Goal: Task Accomplishment & Management: Manage account settings

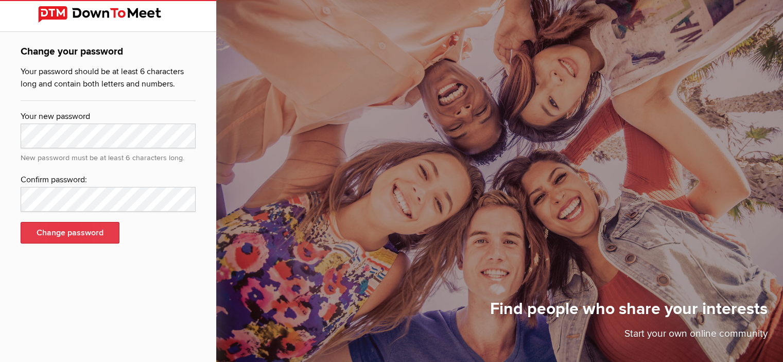
click at [79, 232] on button "Change password" at bounding box center [70, 233] width 99 height 22
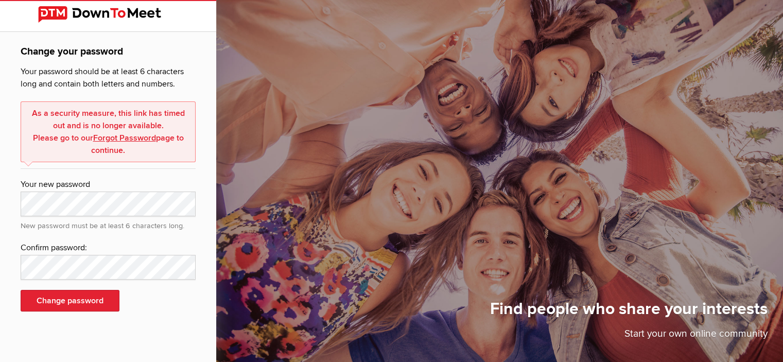
click at [127, 133] on link "Forgot Password" at bounding box center [124, 138] width 63 height 10
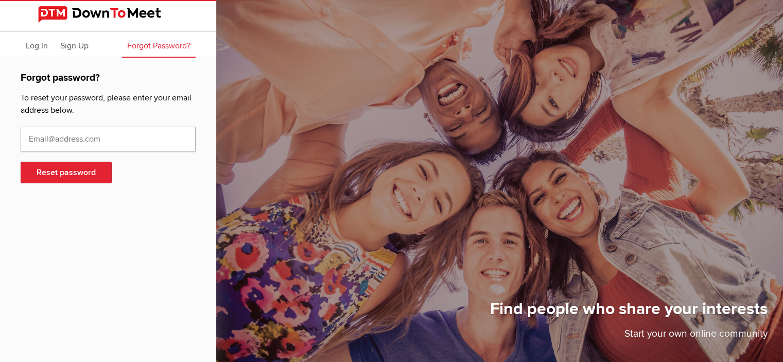
click at [82, 140] on input "text" at bounding box center [108, 139] width 175 height 25
type input "Lindabonechi0@gmail.com"
click at [77, 169] on button "Reset password" at bounding box center [66, 173] width 91 height 22
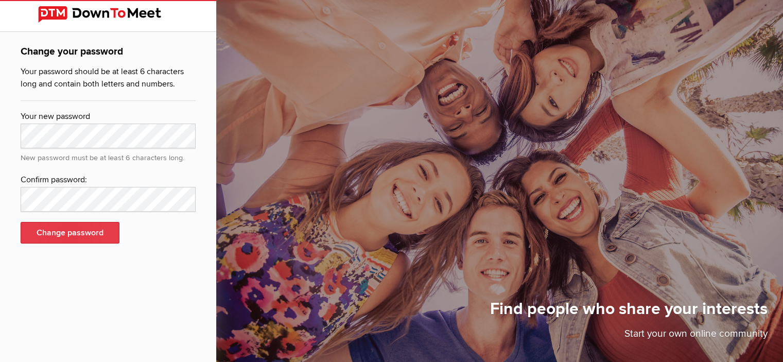
click at [82, 229] on button "Change password" at bounding box center [70, 233] width 99 height 22
